Goal: Task Accomplishment & Management: Use online tool/utility

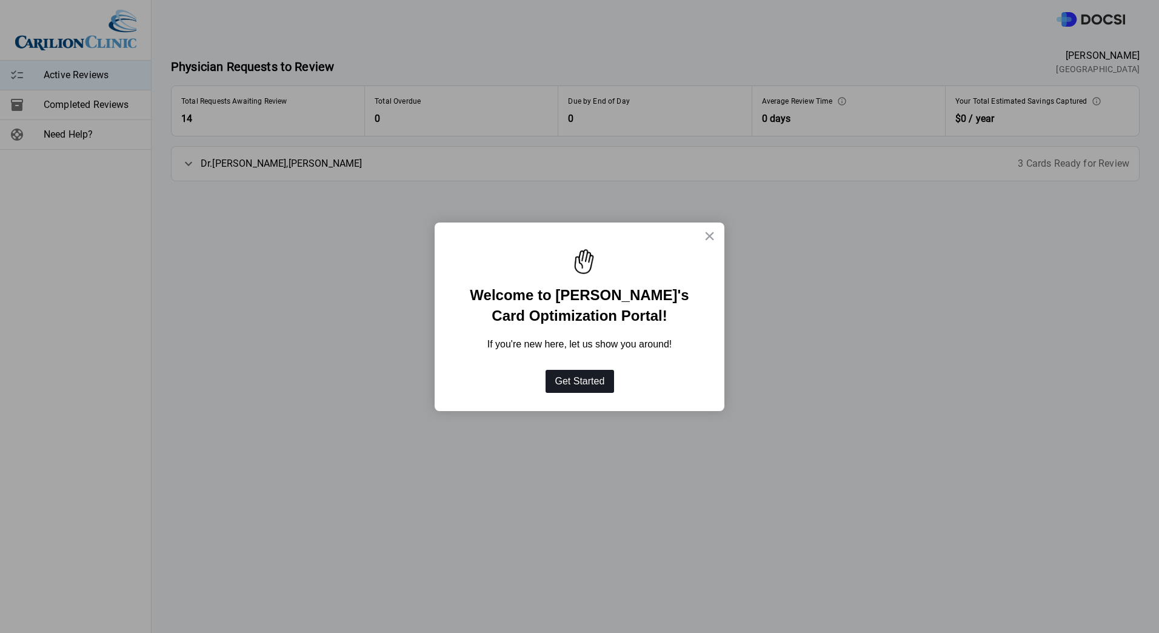
click at [585, 384] on button "Get Started" at bounding box center [579, 381] width 69 height 23
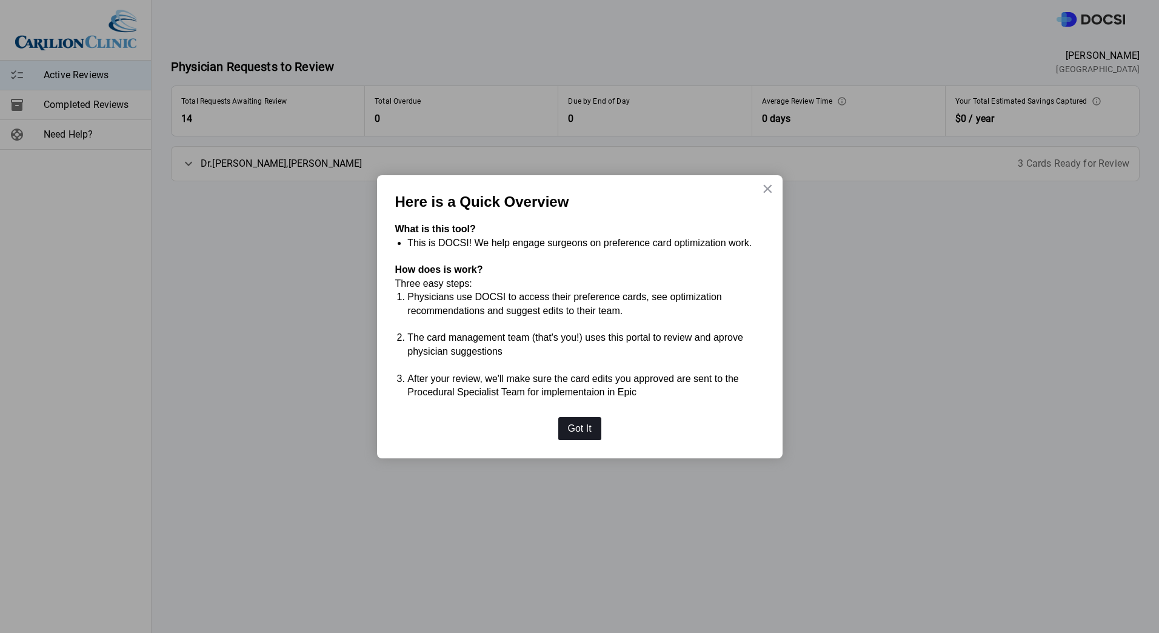
click at [590, 428] on button "Got It" at bounding box center [579, 428] width 43 height 23
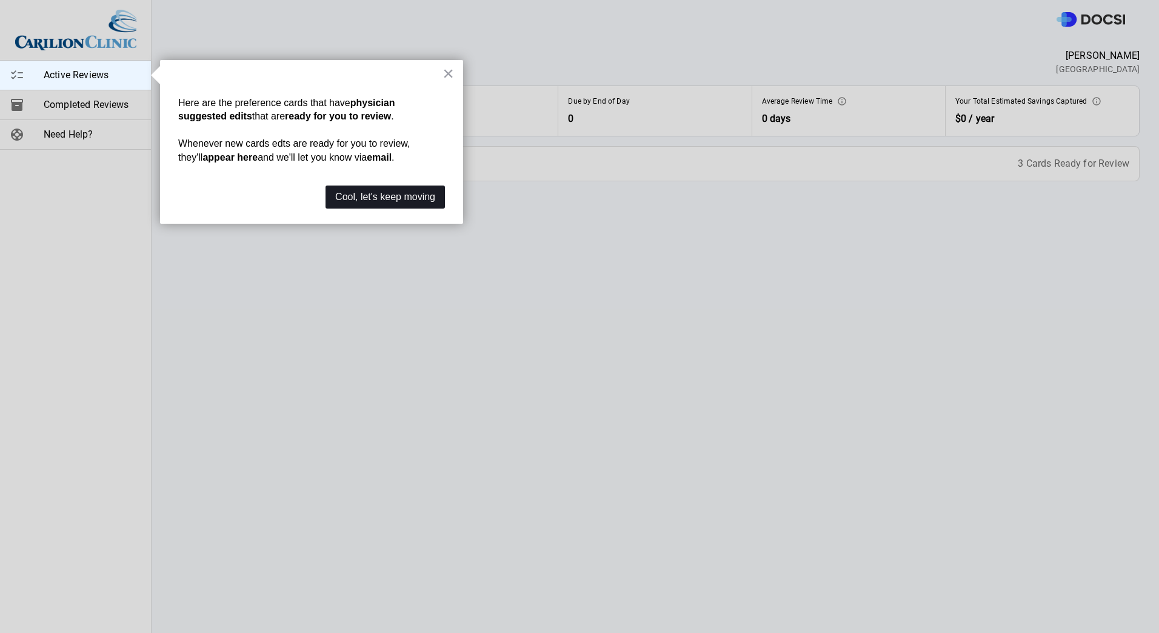
click at [386, 198] on button "Cool, let's keep moving" at bounding box center [384, 196] width 119 height 23
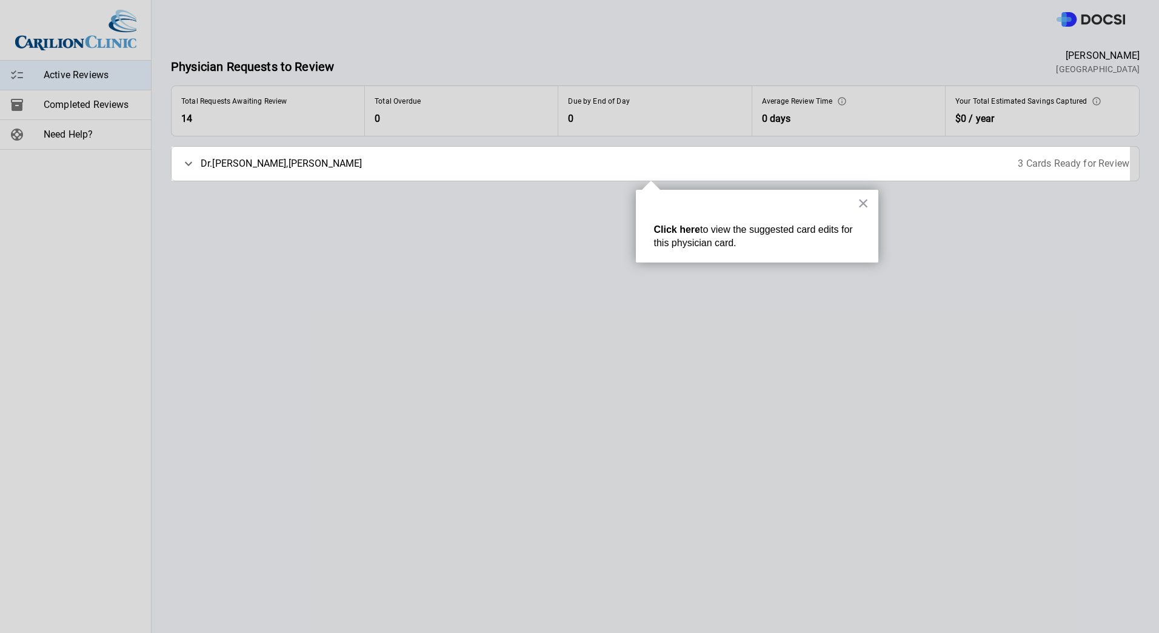
click at [605, 168] on div "[PERSON_NAME] 3 Cards Ready for Review" at bounding box center [655, 164] width 967 height 34
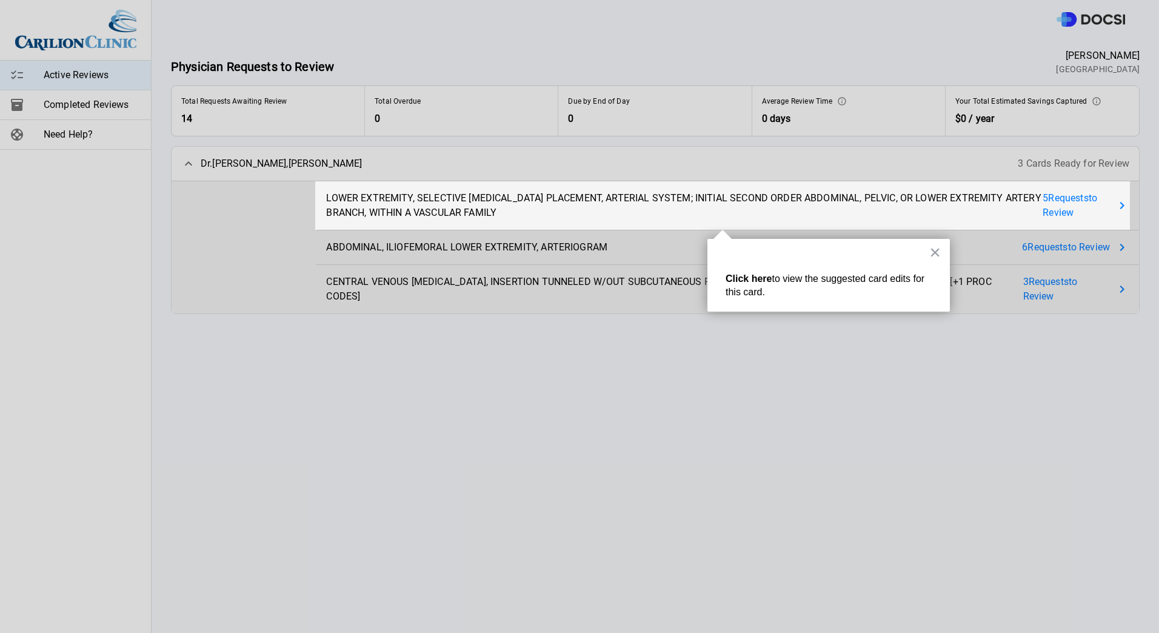
click at [744, 280] on strong "Click here" at bounding box center [748, 278] width 46 height 10
click at [825, 283] on span "to view the suggested card edits for this card." at bounding box center [826, 285] width 202 height 24
click at [732, 205] on span "LOWER EXTREMITY, SELECTIVE [MEDICAL_DATA] PLACEMENT, ARTERIAL SYSTEM; INITIAL S…" at bounding box center [684, 205] width 716 height 29
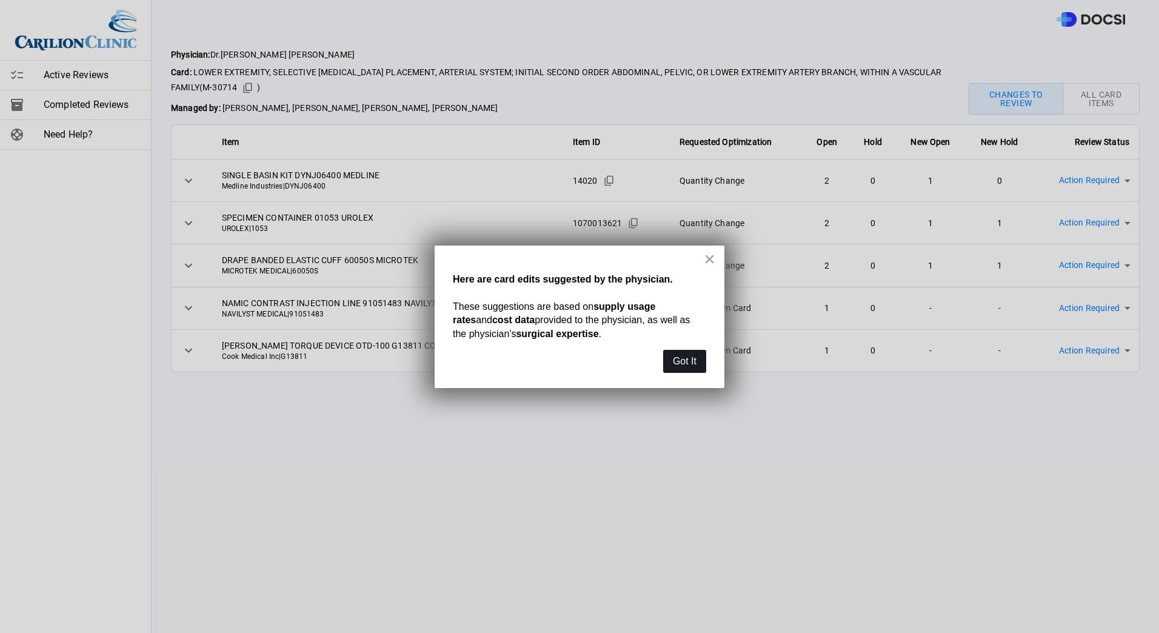
click at [681, 365] on button "Got It" at bounding box center [684, 361] width 43 height 23
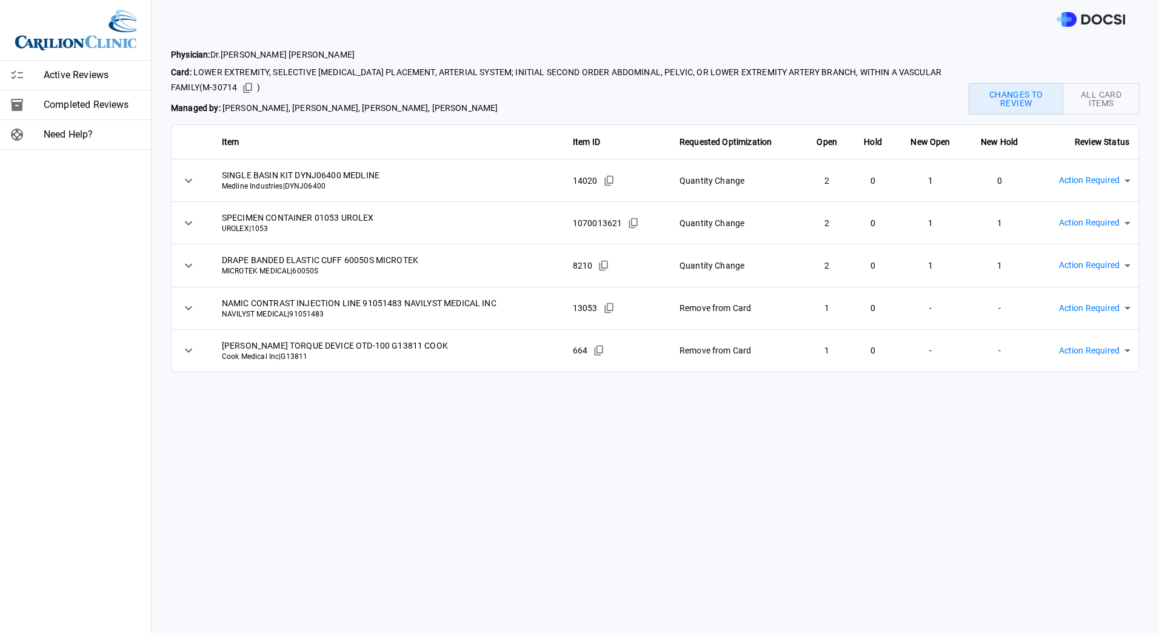
click at [1104, 19] on img at bounding box center [1090, 19] width 68 height 15
